Goal: Task Accomplishment & Management: Use online tool/utility

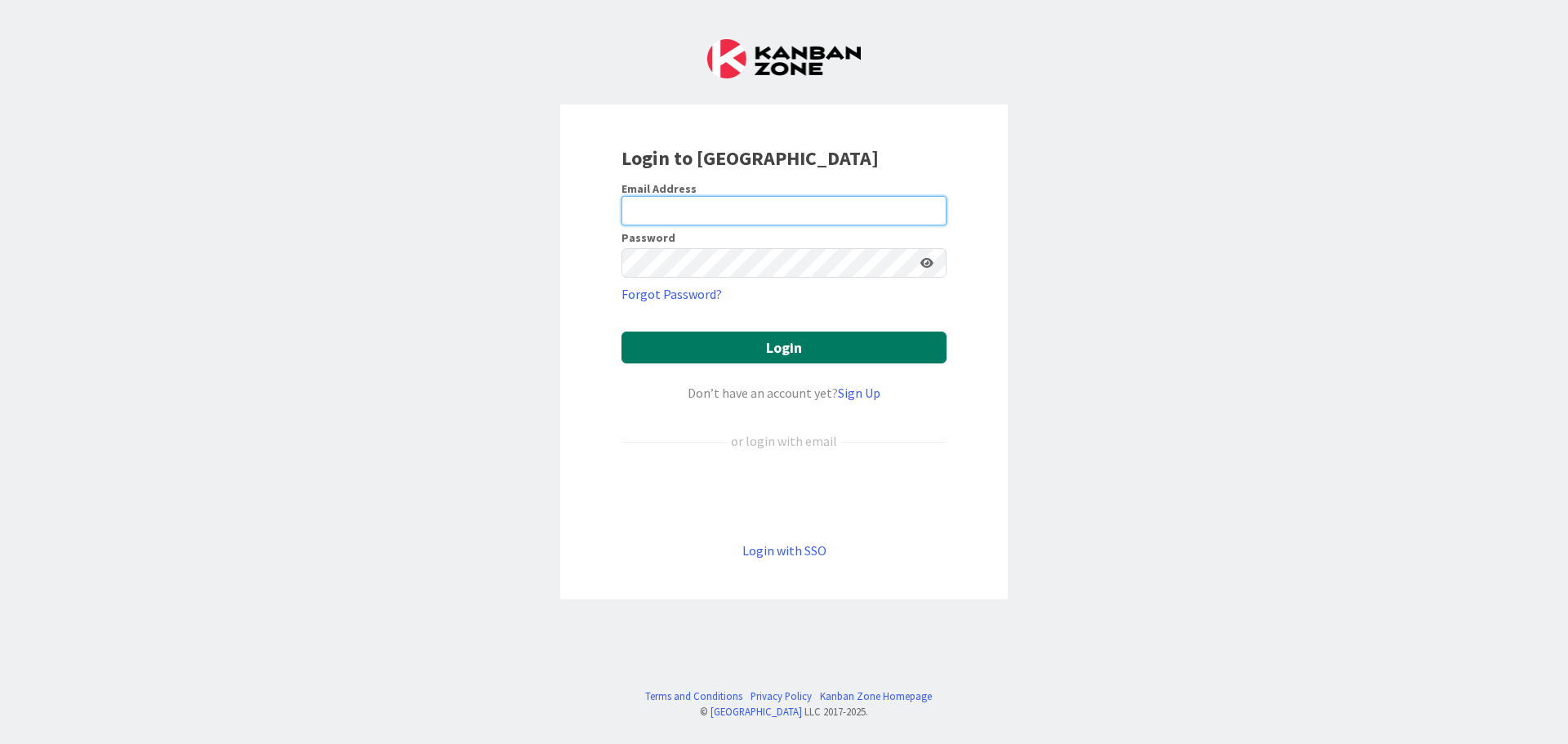
type input "[EMAIL_ADDRESS][DOMAIN_NAME]"
click at [785, 356] on button "Login" at bounding box center [784, 347] width 325 height 32
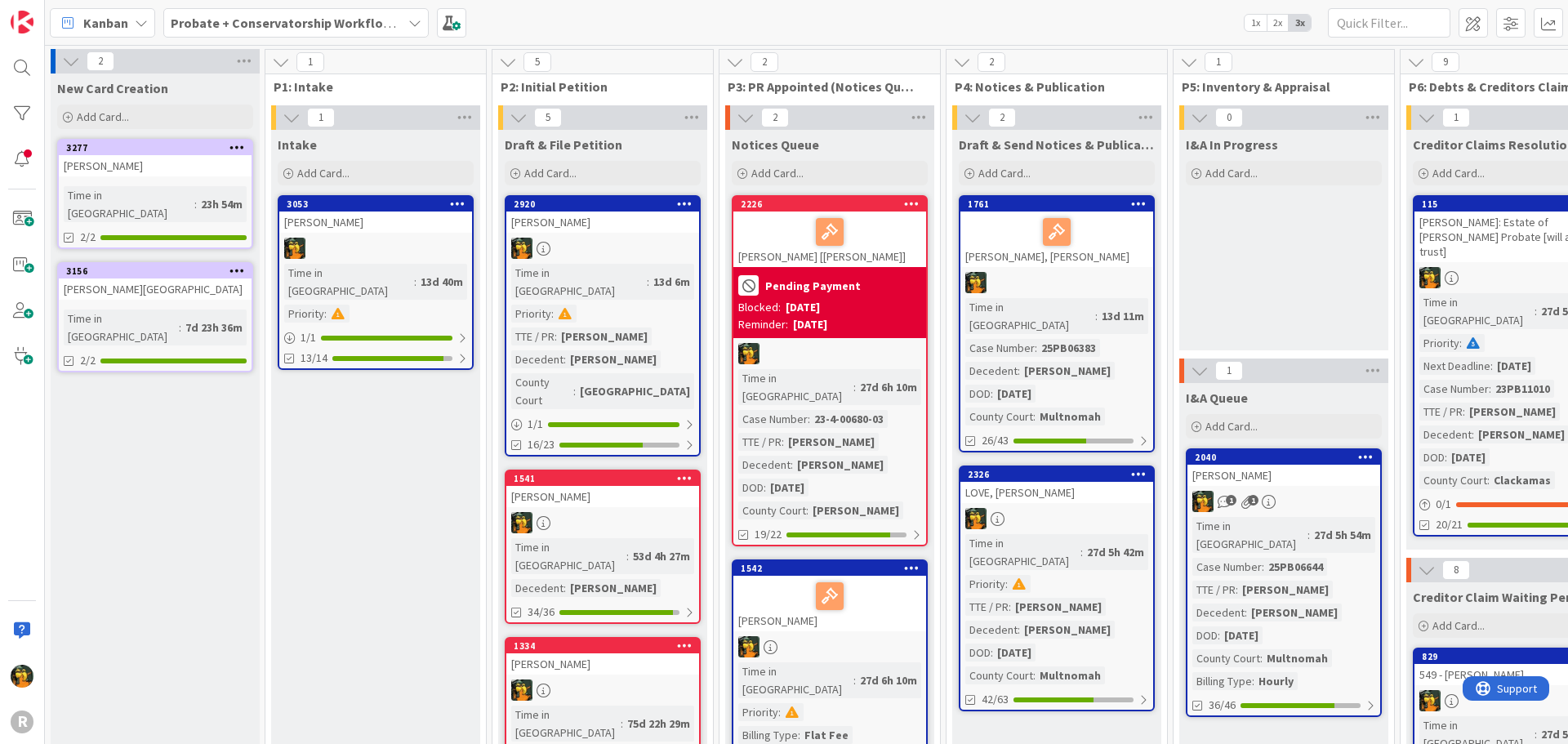
click at [103, 26] on span "Kanban" at bounding box center [105, 23] width 44 height 19
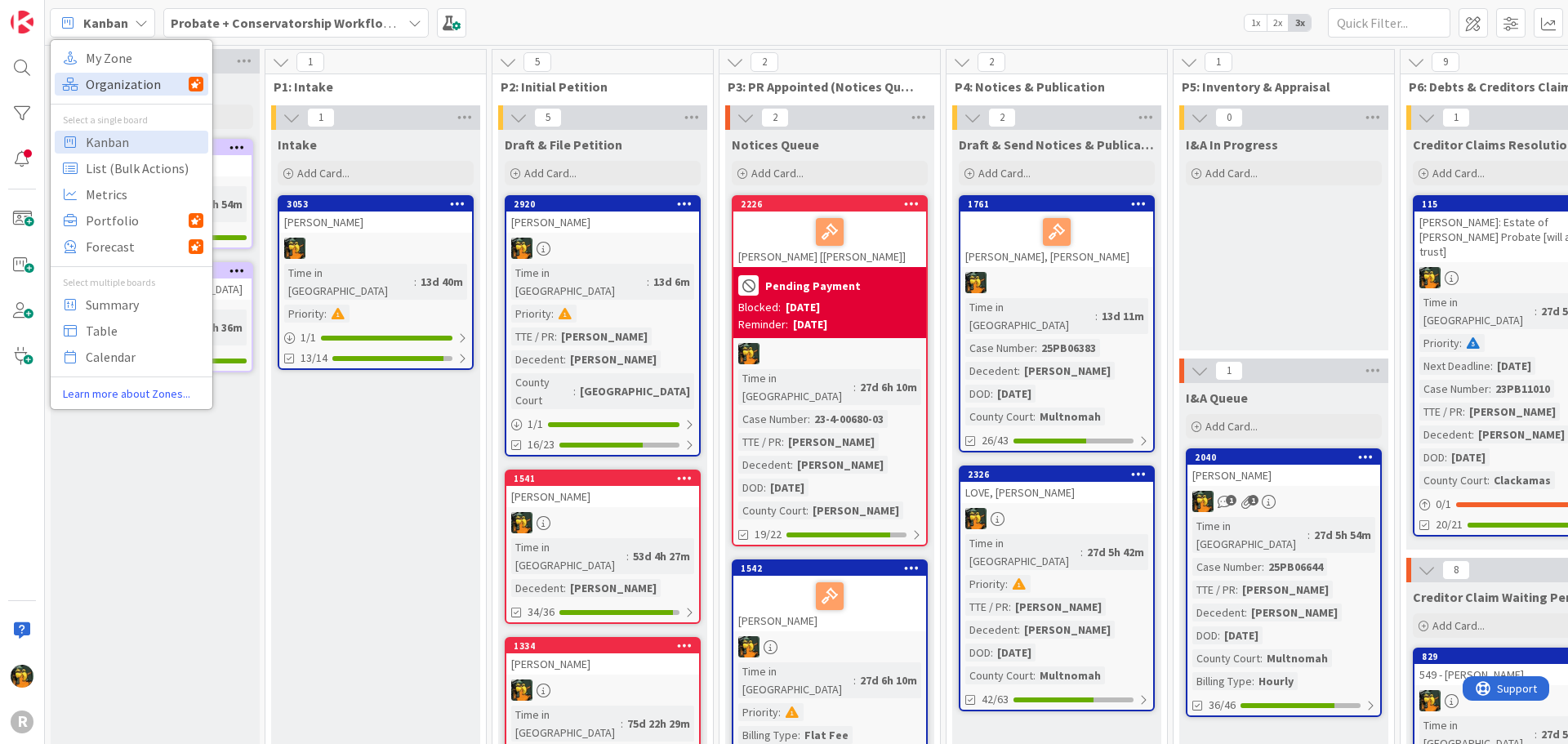
click at [113, 72] on span "Organization" at bounding box center [137, 83] width 102 height 24
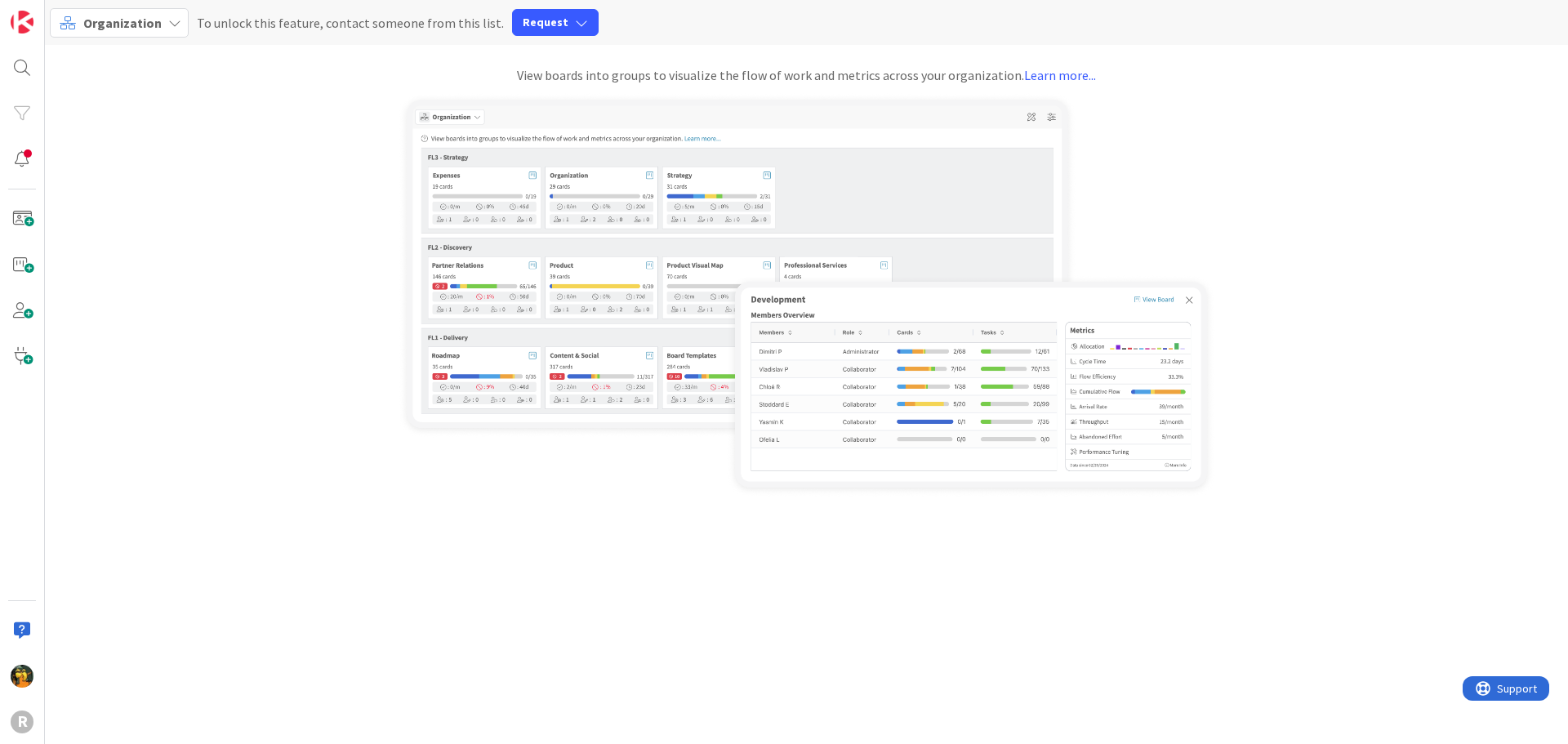
click at [100, 17] on span "Organization" at bounding box center [122, 22] width 78 height 16
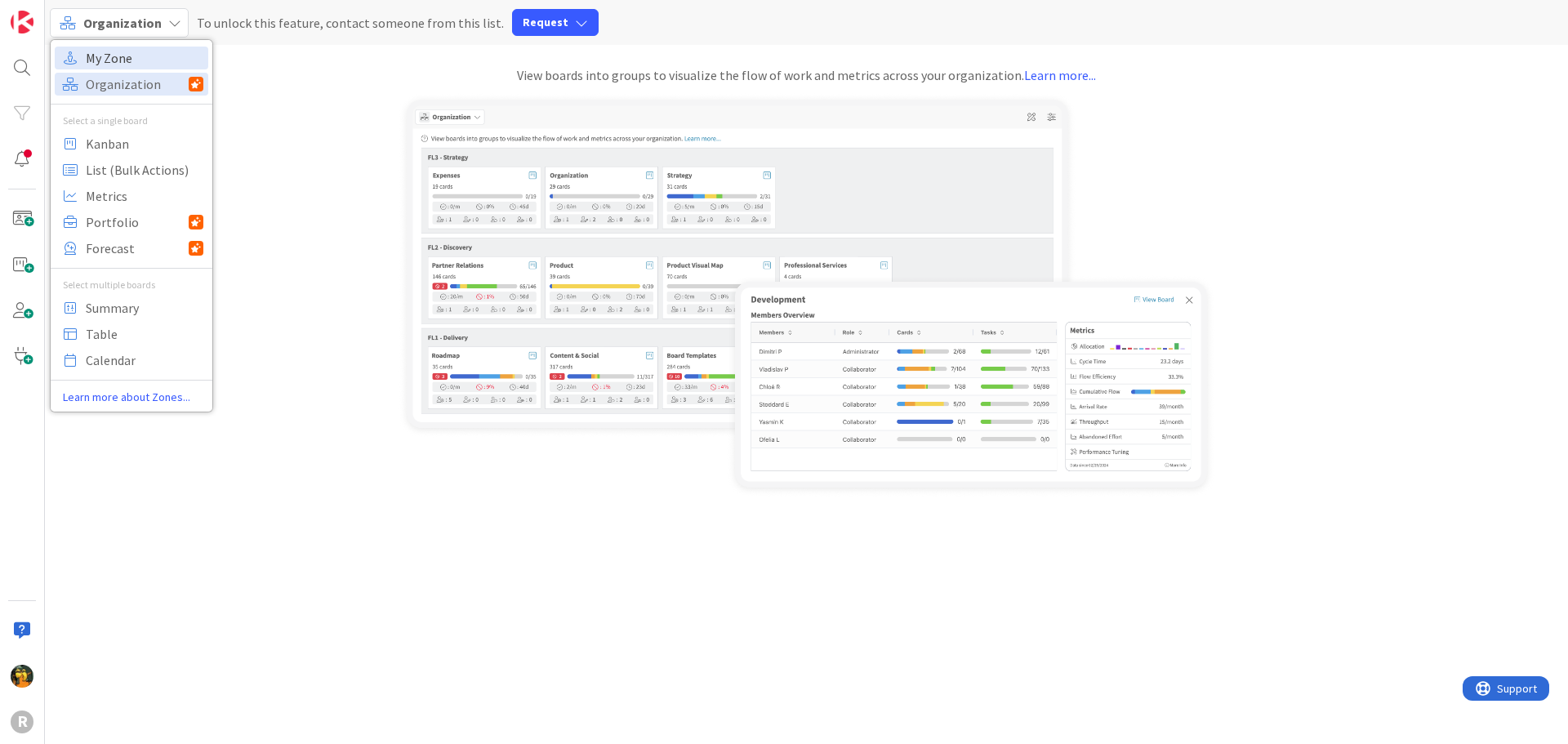
click at [100, 48] on span "My Zone" at bounding box center [145, 57] width 118 height 24
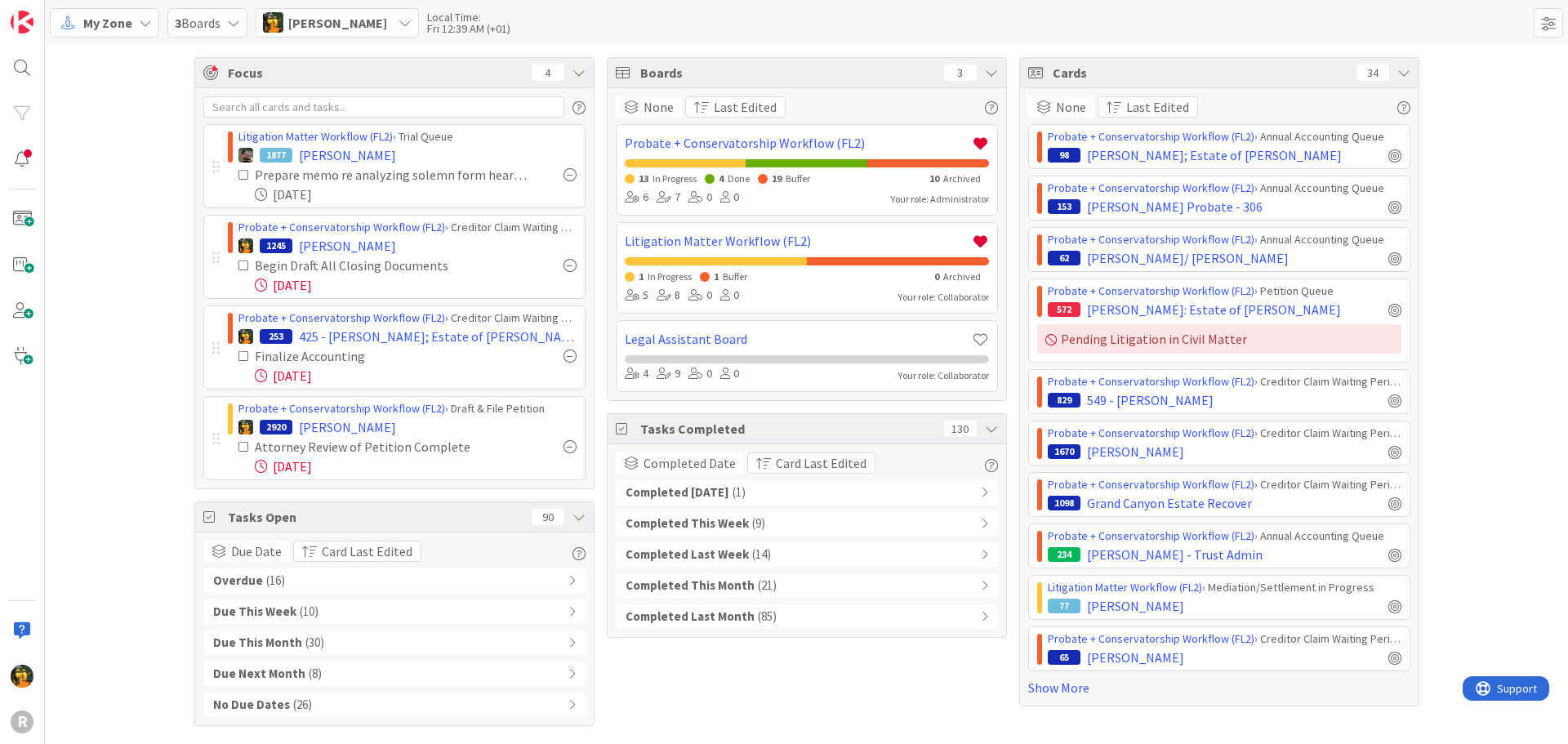
click at [370, 589] on div "Overdue ( 16 )" at bounding box center [394, 580] width 383 height 24
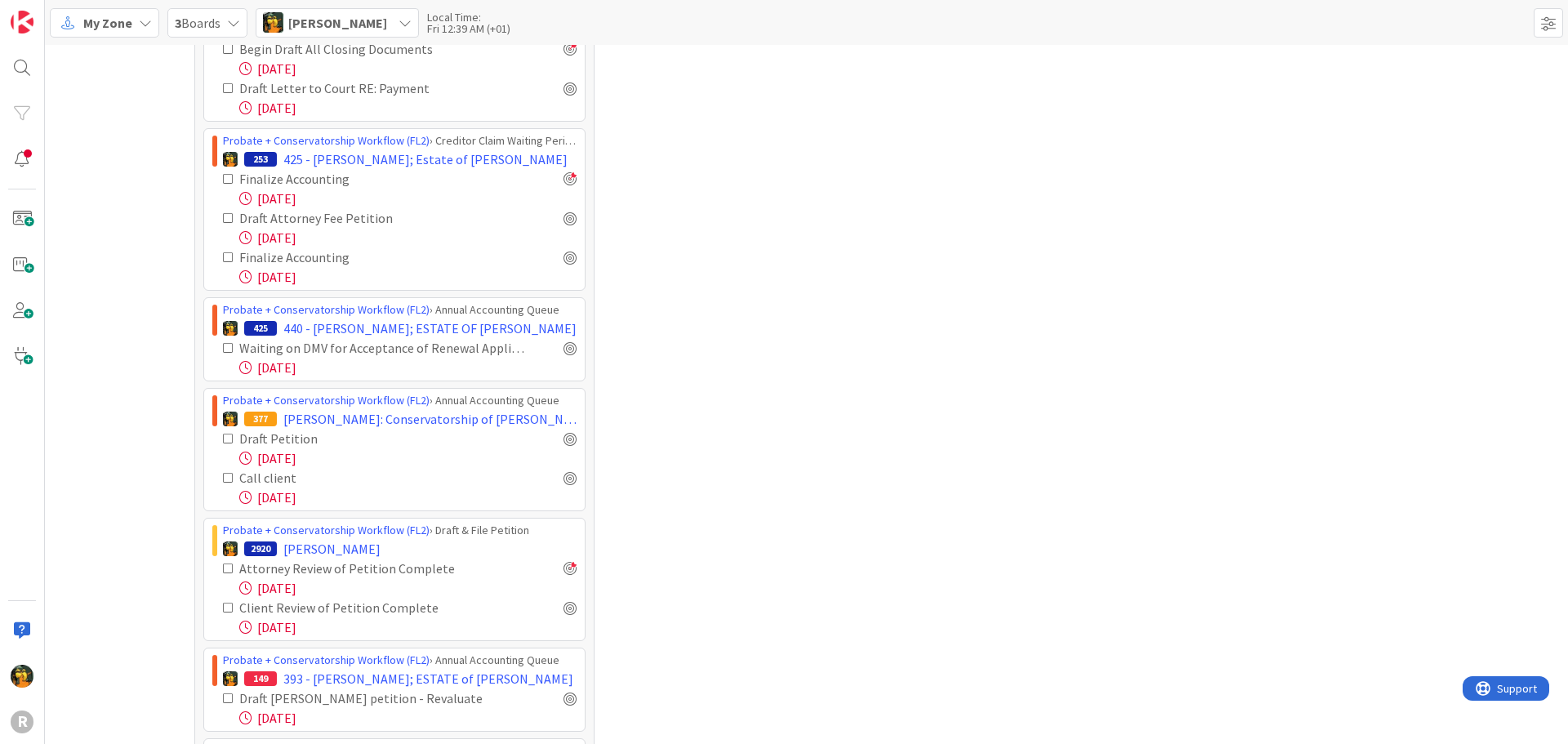
scroll to position [776, 0]
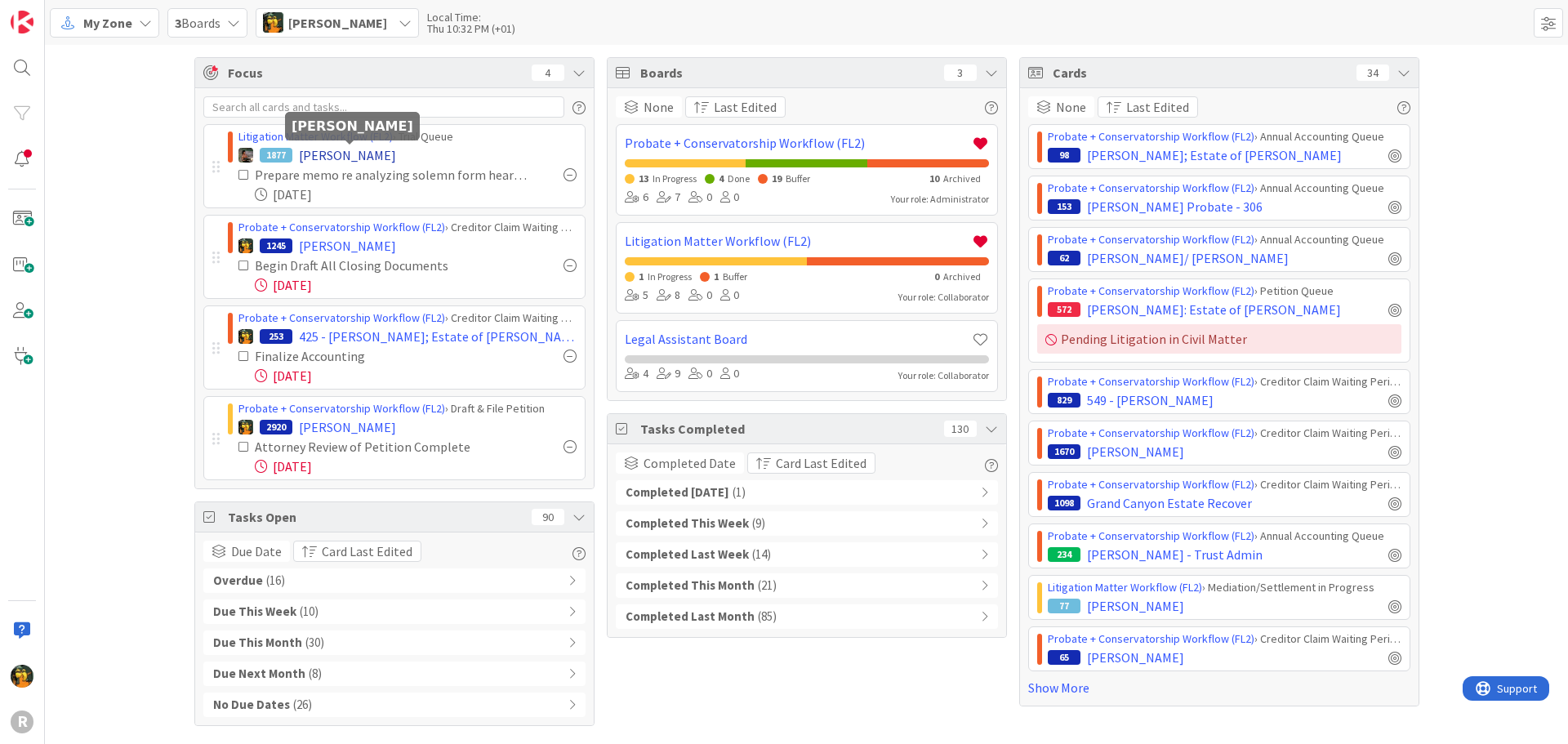
click at [346, 151] on span "[PERSON_NAME]" at bounding box center [347, 155] width 98 height 19
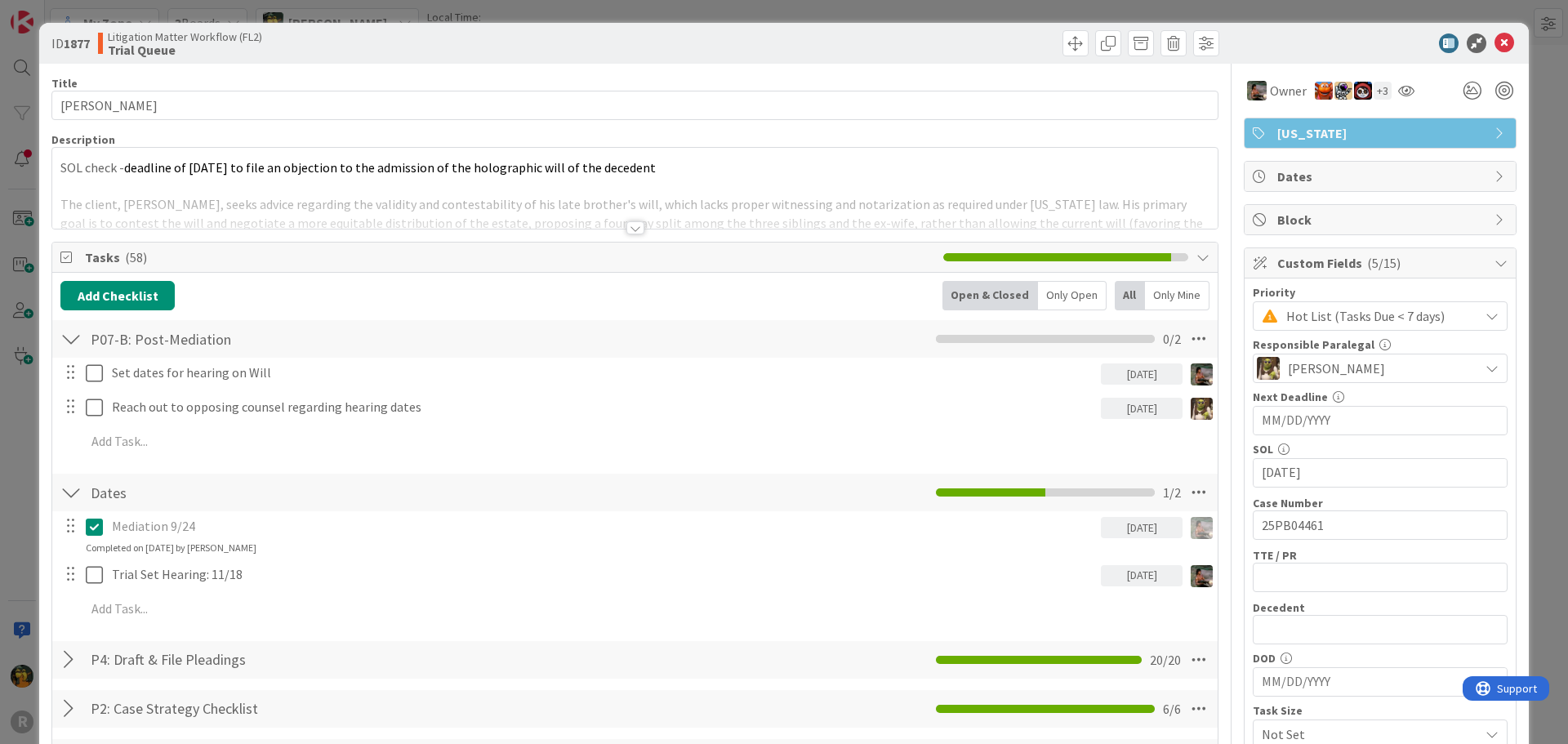
click at [626, 224] on div at bounding box center [635, 228] width 18 height 14
